Goal: Transaction & Acquisition: Purchase product/service

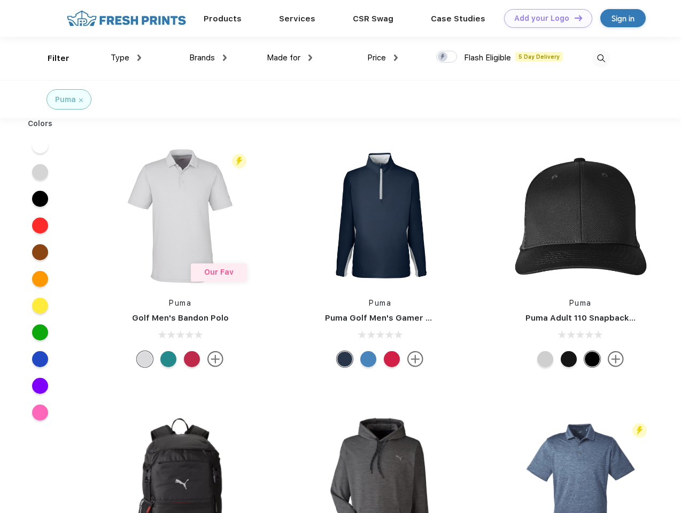
scroll to position [1, 0]
click at [544, 18] on link "Add your Logo Design Tool" at bounding box center [548, 18] width 88 height 19
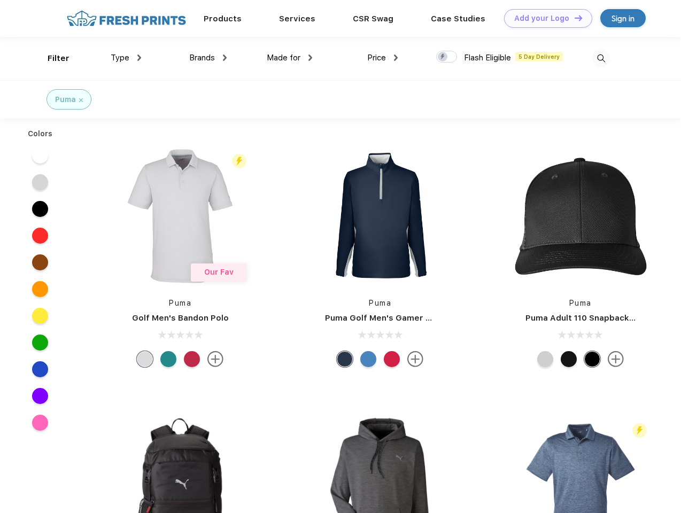
click at [0, 0] on div "Design Tool" at bounding box center [0, 0] width 0 height 0
click at [573, 18] on link "Add your Logo Design Tool" at bounding box center [548, 18] width 88 height 19
click at [51, 58] on div "Filter" at bounding box center [59, 58] width 22 height 12
click at [126, 58] on span "Type" at bounding box center [120, 58] width 19 height 10
click at [208, 58] on span "Brands" at bounding box center [202, 58] width 26 height 10
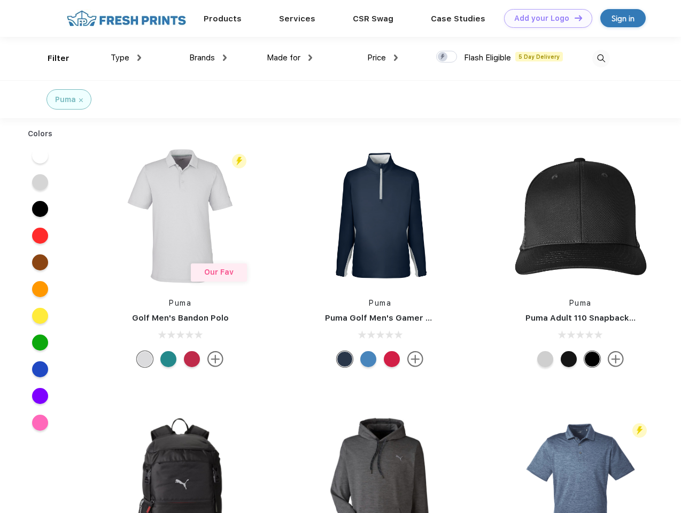
click at [290, 58] on span "Made for" at bounding box center [284, 58] width 34 height 10
click at [382, 58] on span "Price" at bounding box center [376, 58] width 19 height 10
click at [447, 57] on div at bounding box center [446, 57] width 21 height 12
click at [443, 57] on input "checkbox" at bounding box center [439, 53] width 7 height 7
click at [600, 58] on img at bounding box center [601, 59] width 18 height 18
